Goal: Task Accomplishment & Management: Manage account settings

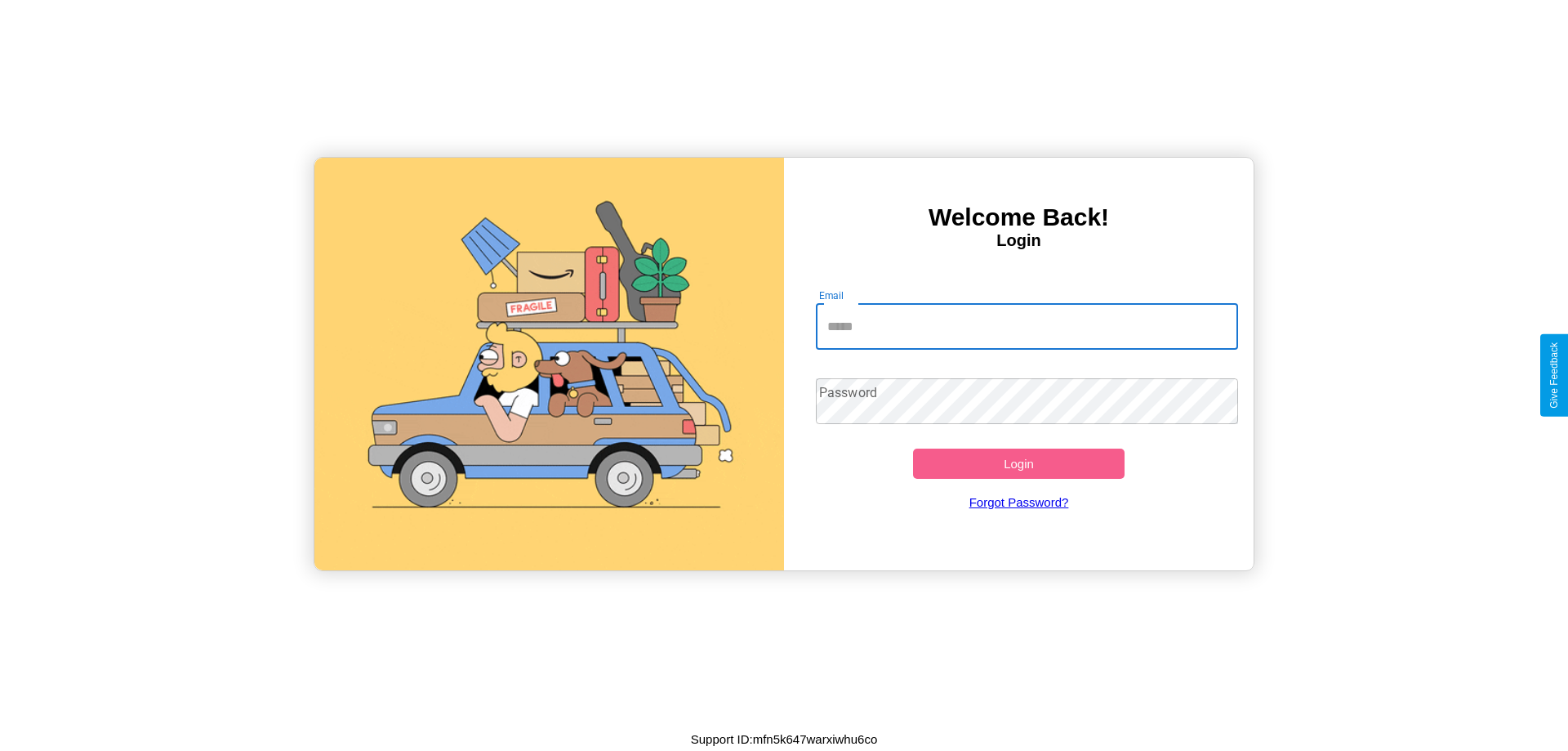
click at [1026, 326] on input "Email" at bounding box center [1027, 327] width 423 height 46
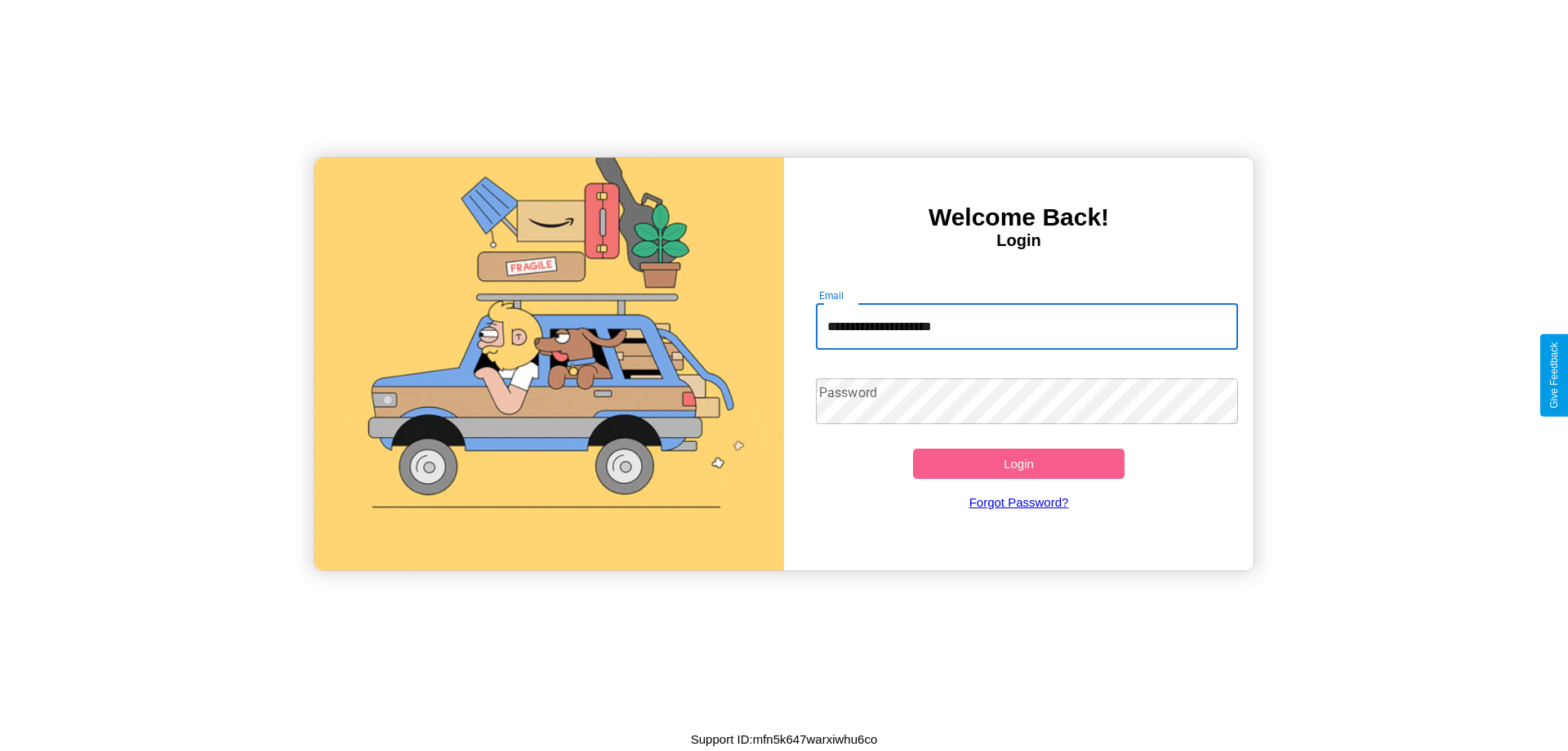
type input "**********"
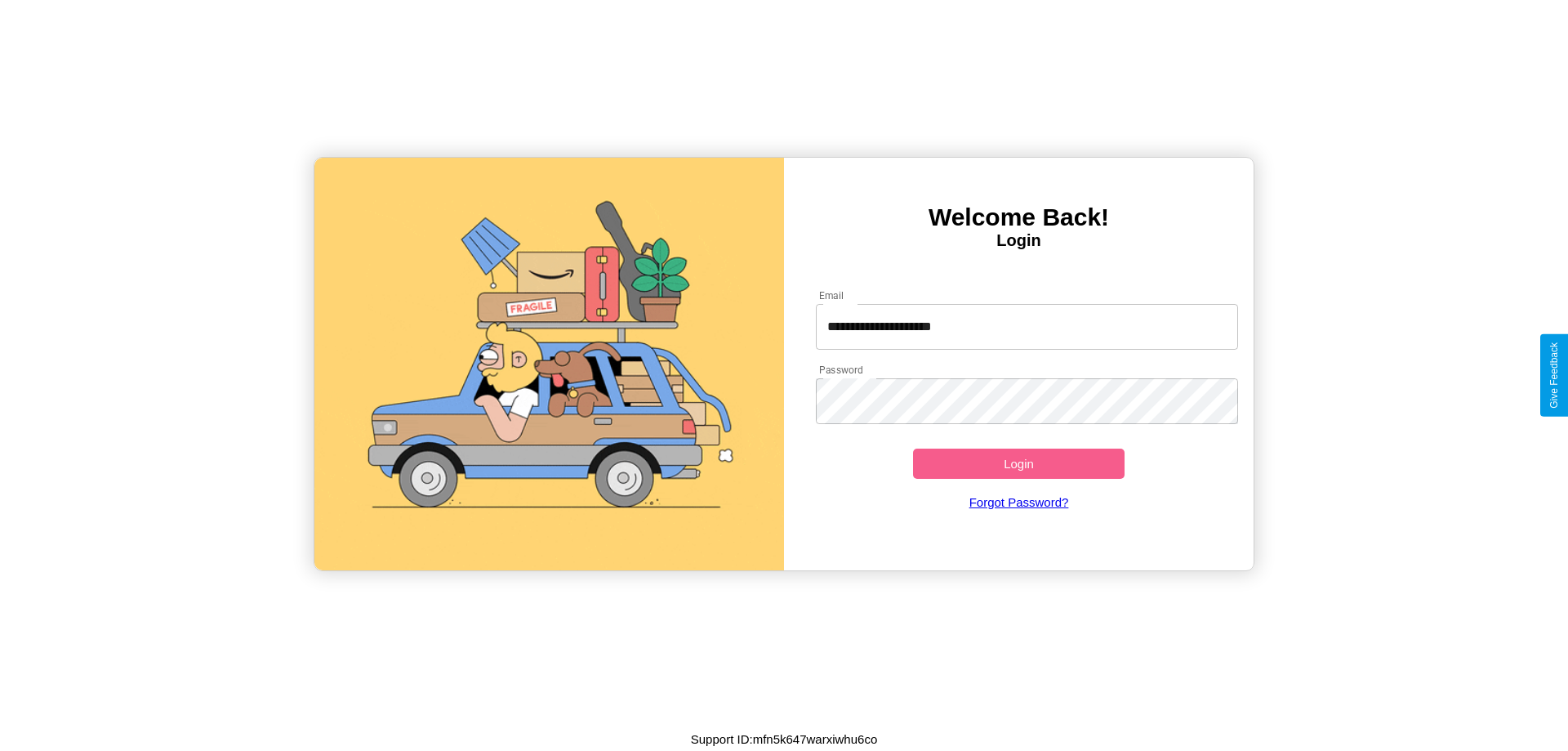
click at [1019, 464] on button "Login" at bounding box center [1018, 464] width 211 height 30
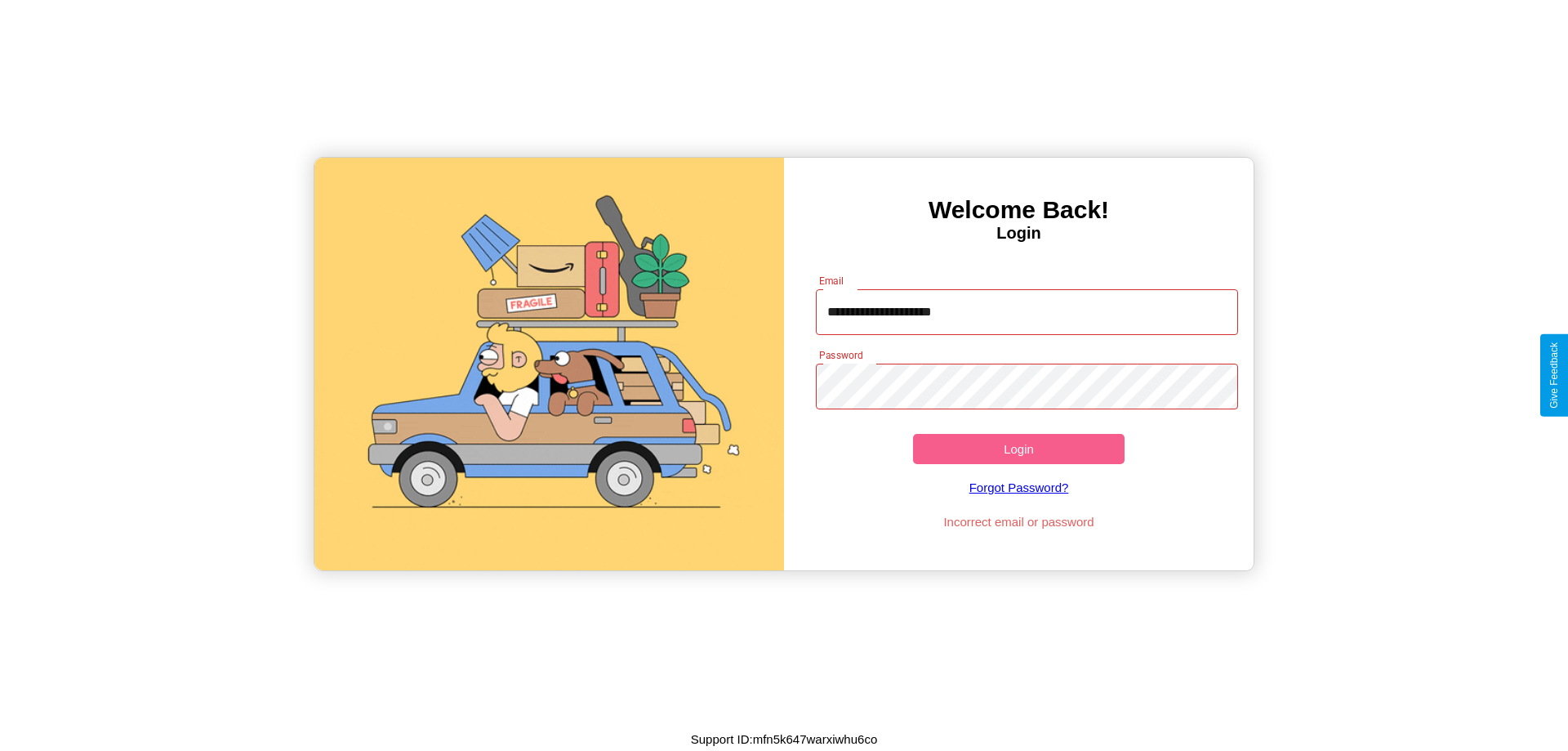
click at [1019, 449] on button "Login" at bounding box center [1018, 449] width 211 height 30
